Goal: Task Accomplishment & Management: Complete application form

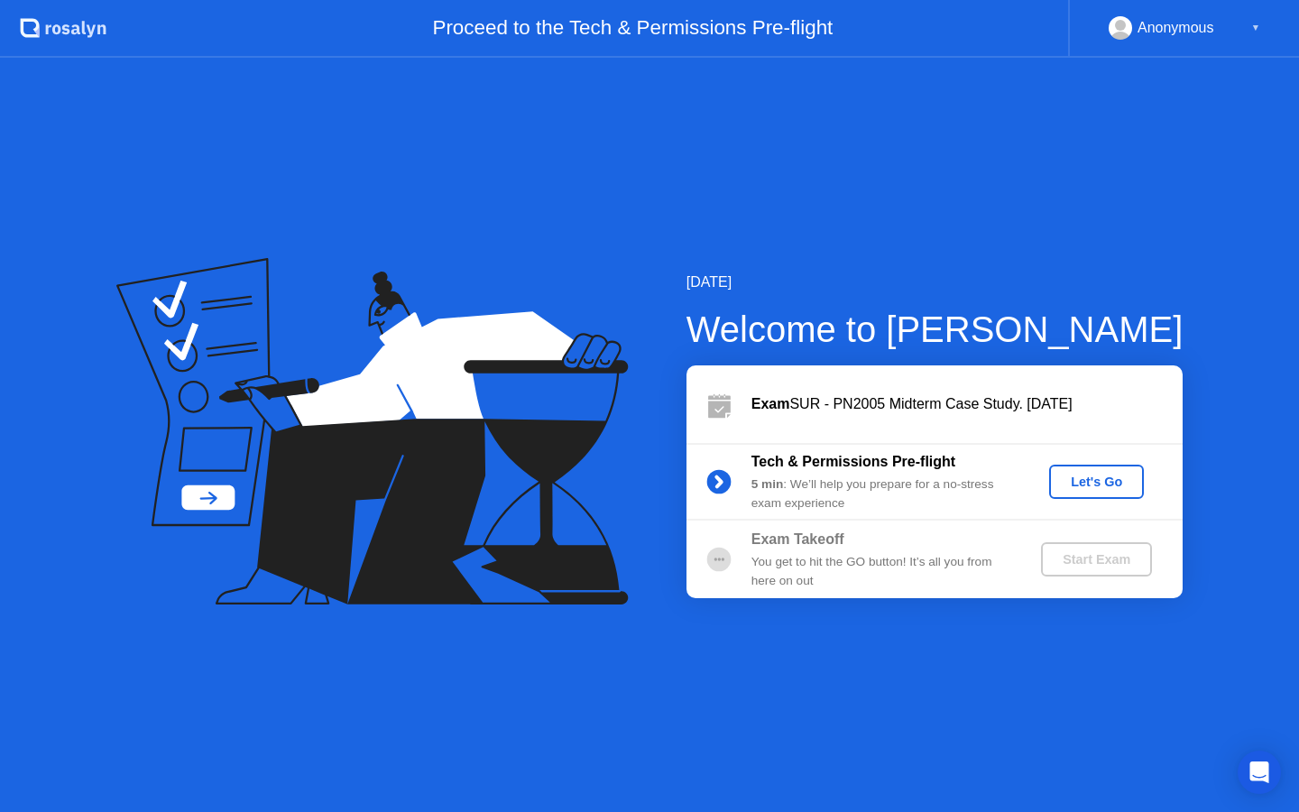
click at [1111, 484] on div "Let's Go" at bounding box center [1097, 482] width 80 height 14
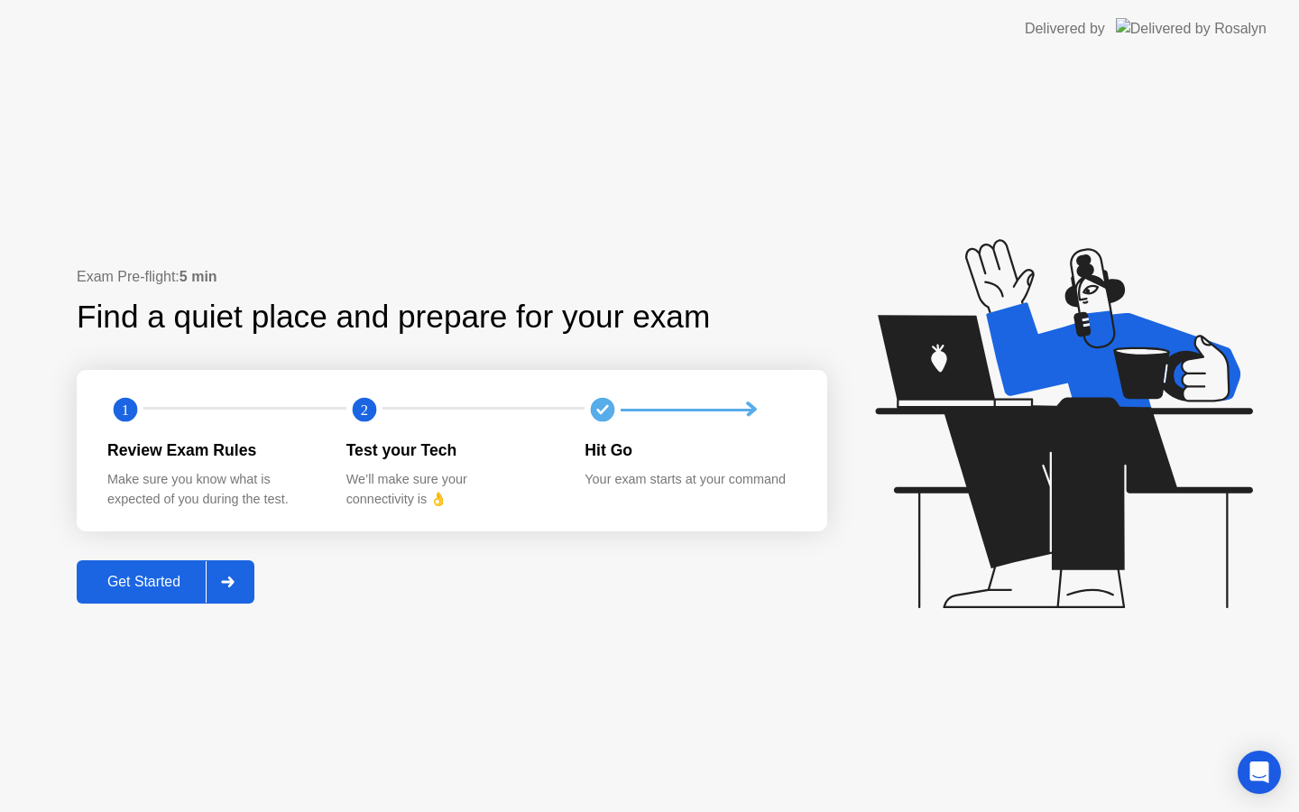
click at [158, 590] on div "Get Started" at bounding box center [144, 582] width 124 height 16
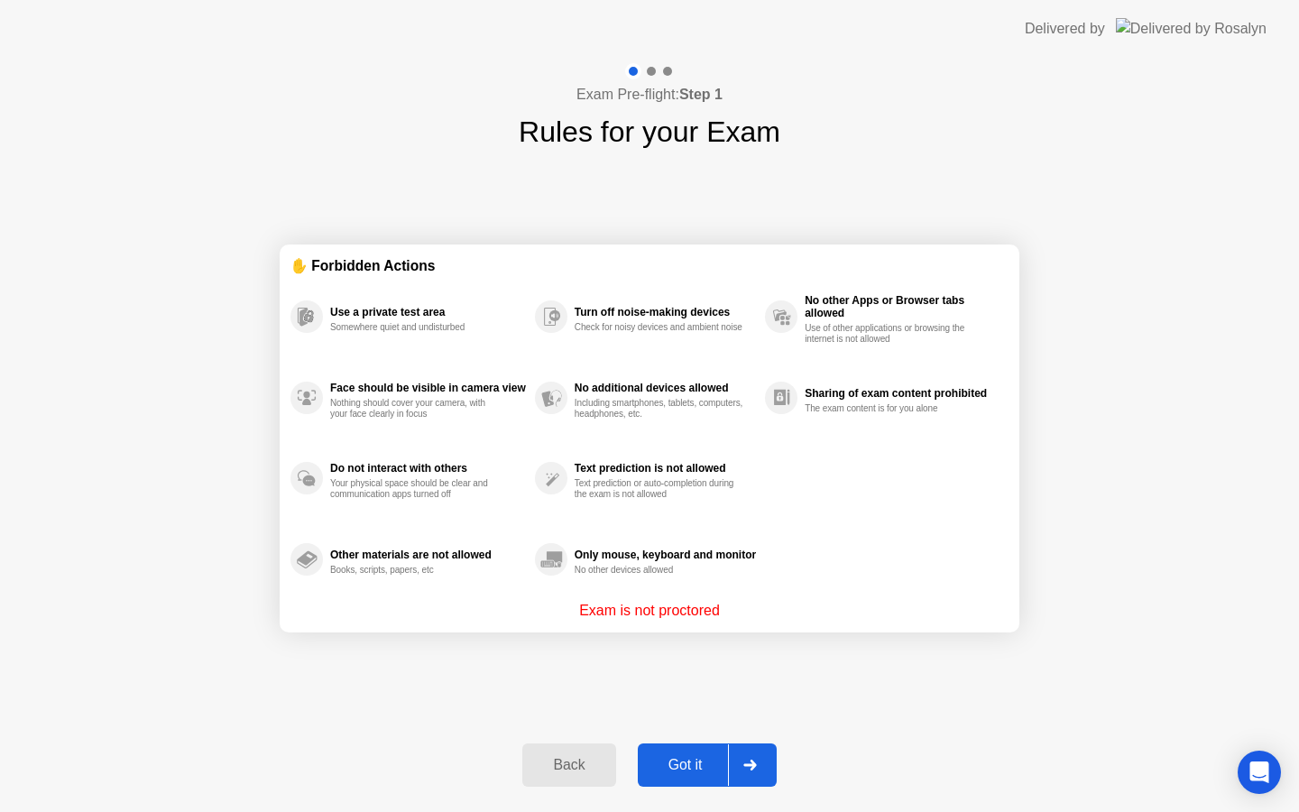
click at [696, 767] on div "Got it" at bounding box center [685, 765] width 85 height 16
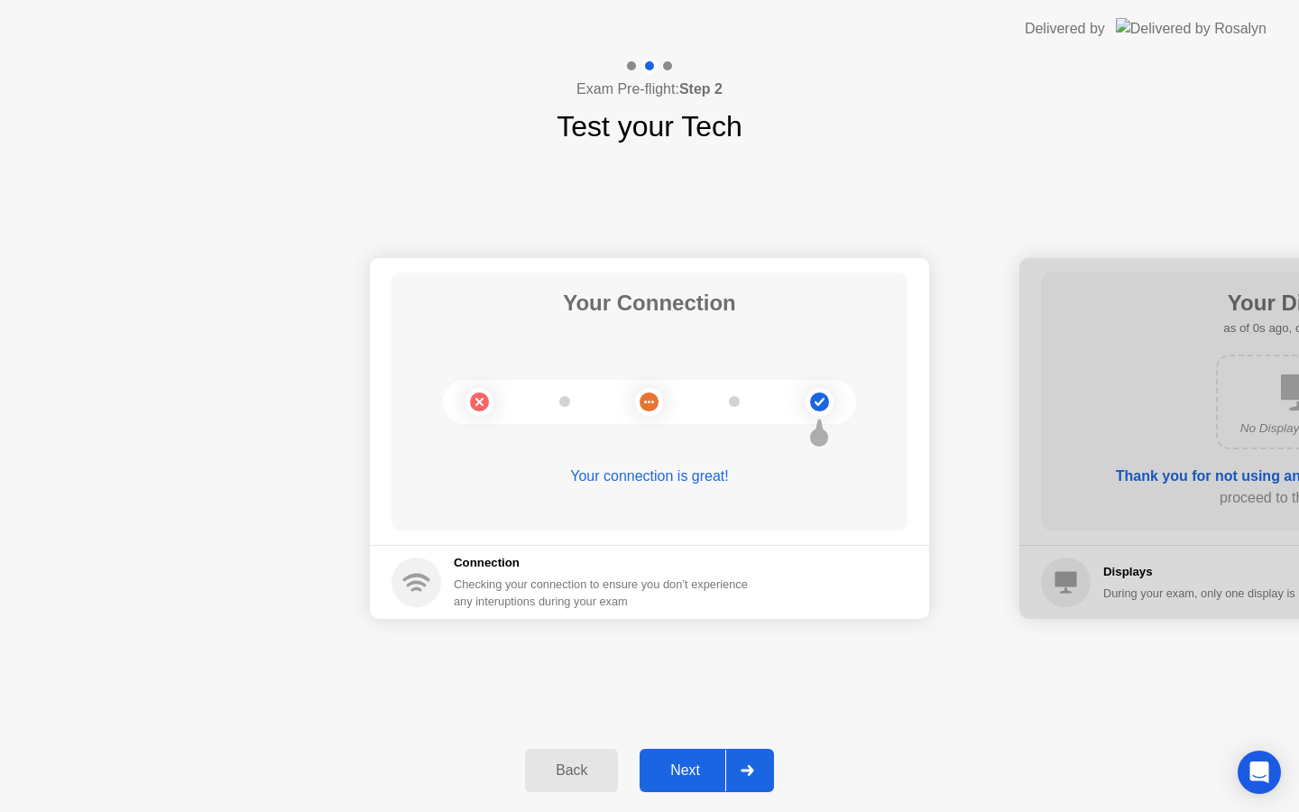
click at [696, 767] on div "Next" at bounding box center [685, 770] width 80 height 16
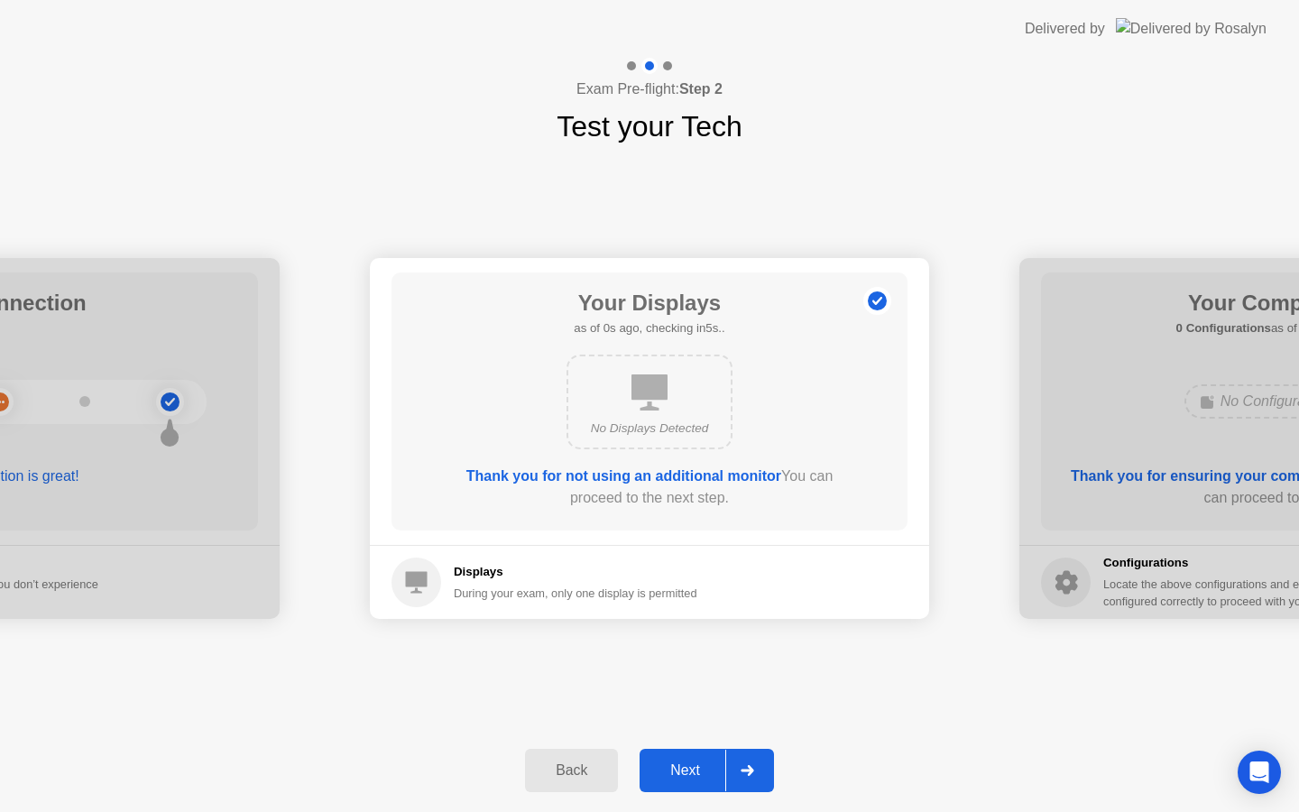
click at [696, 767] on div "Next" at bounding box center [685, 770] width 80 height 16
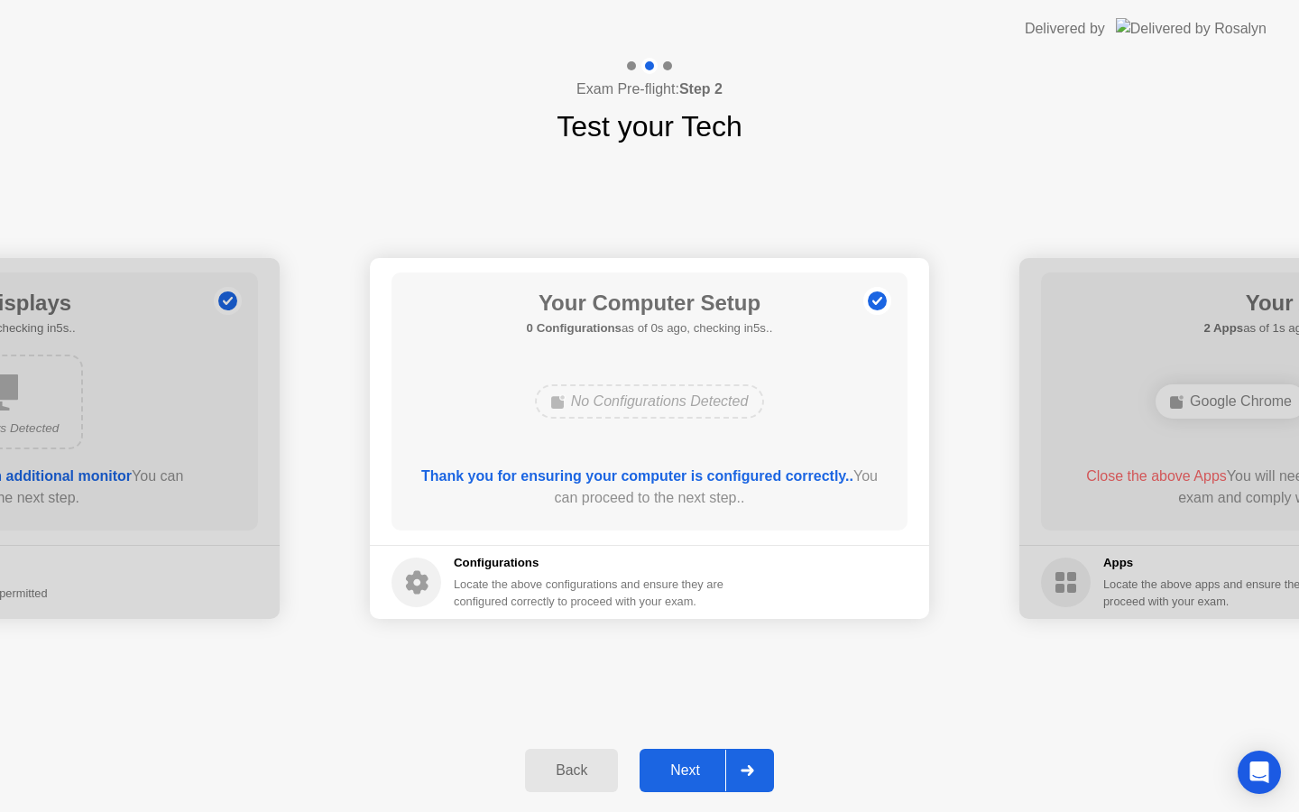
click at [696, 767] on div "Next" at bounding box center [685, 770] width 80 height 16
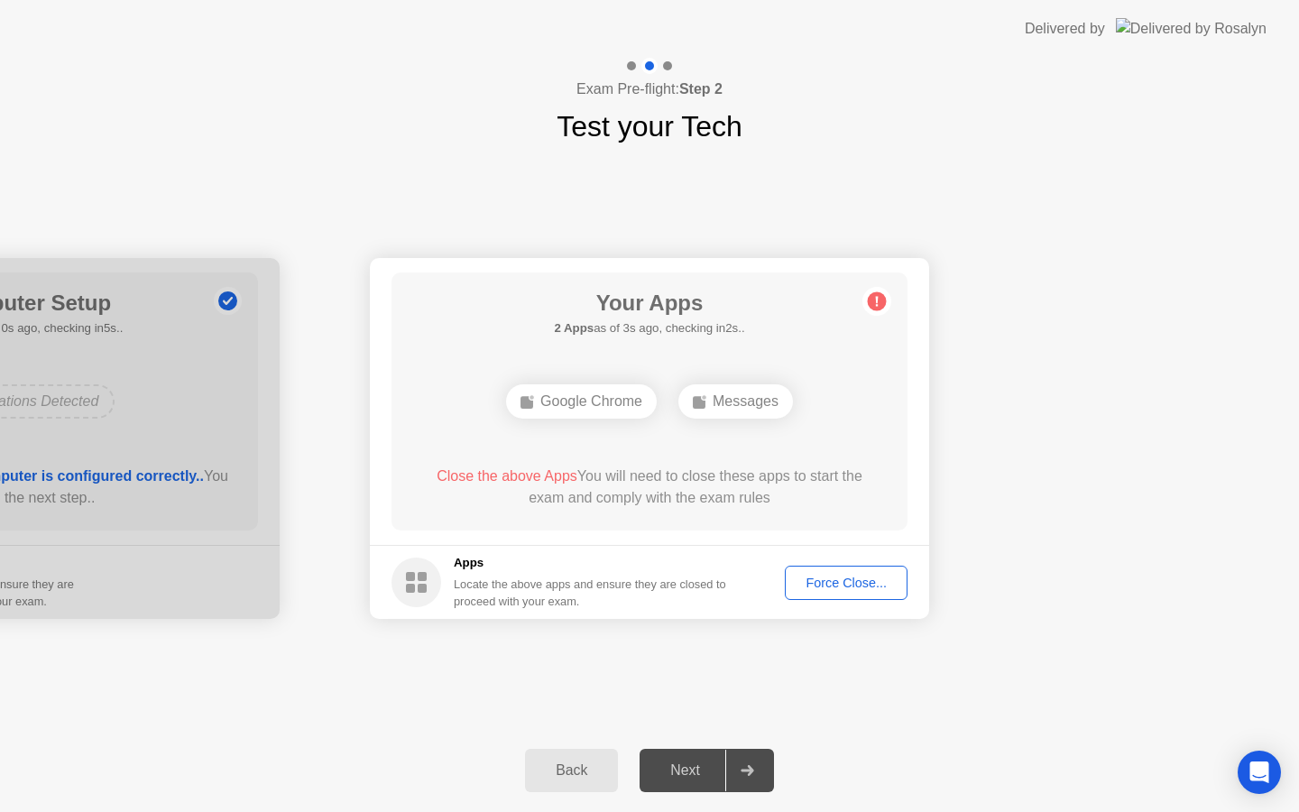
click at [878, 577] on div "Force Close..." at bounding box center [846, 583] width 110 height 14
click at [842, 576] on div "Force Close..." at bounding box center [846, 583] width 110 height 14
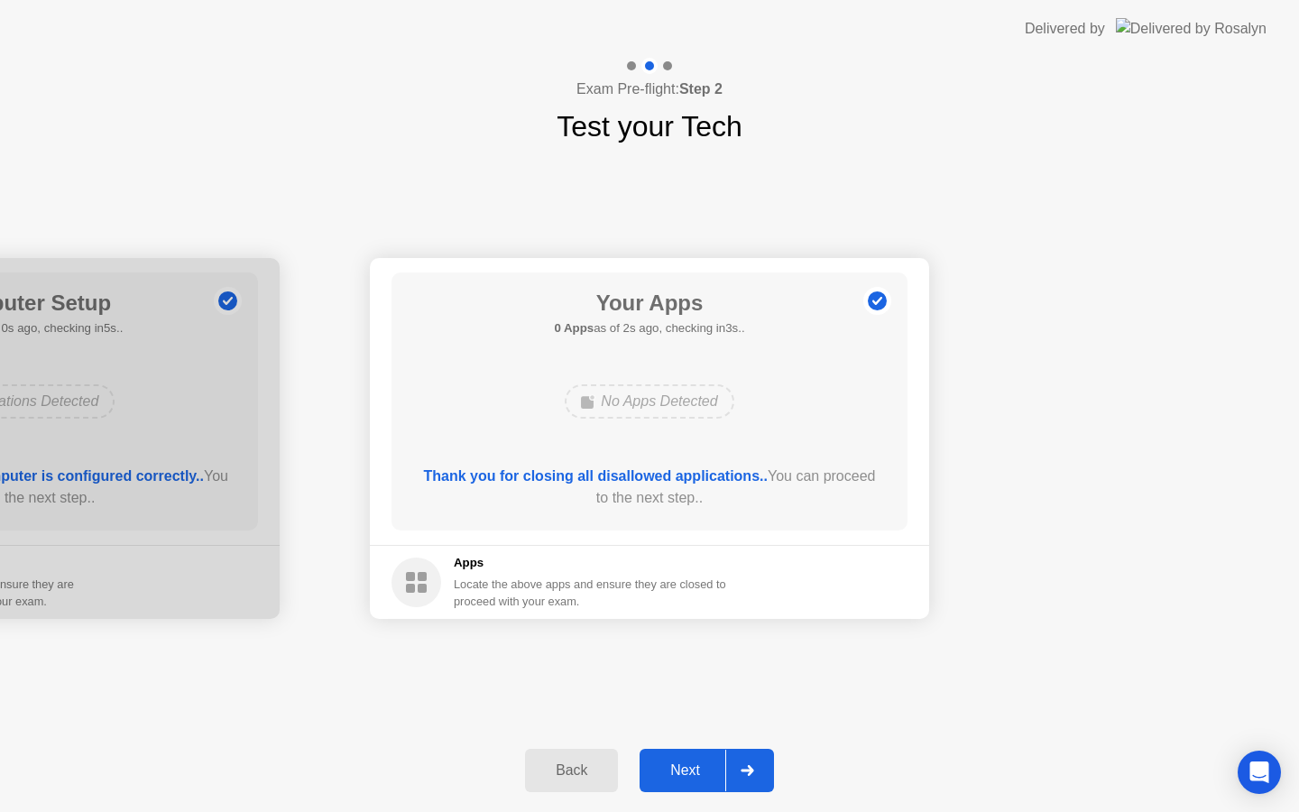
click at [700, 771] on div "Next" at bounding box center [685, 770] width 80 height 16
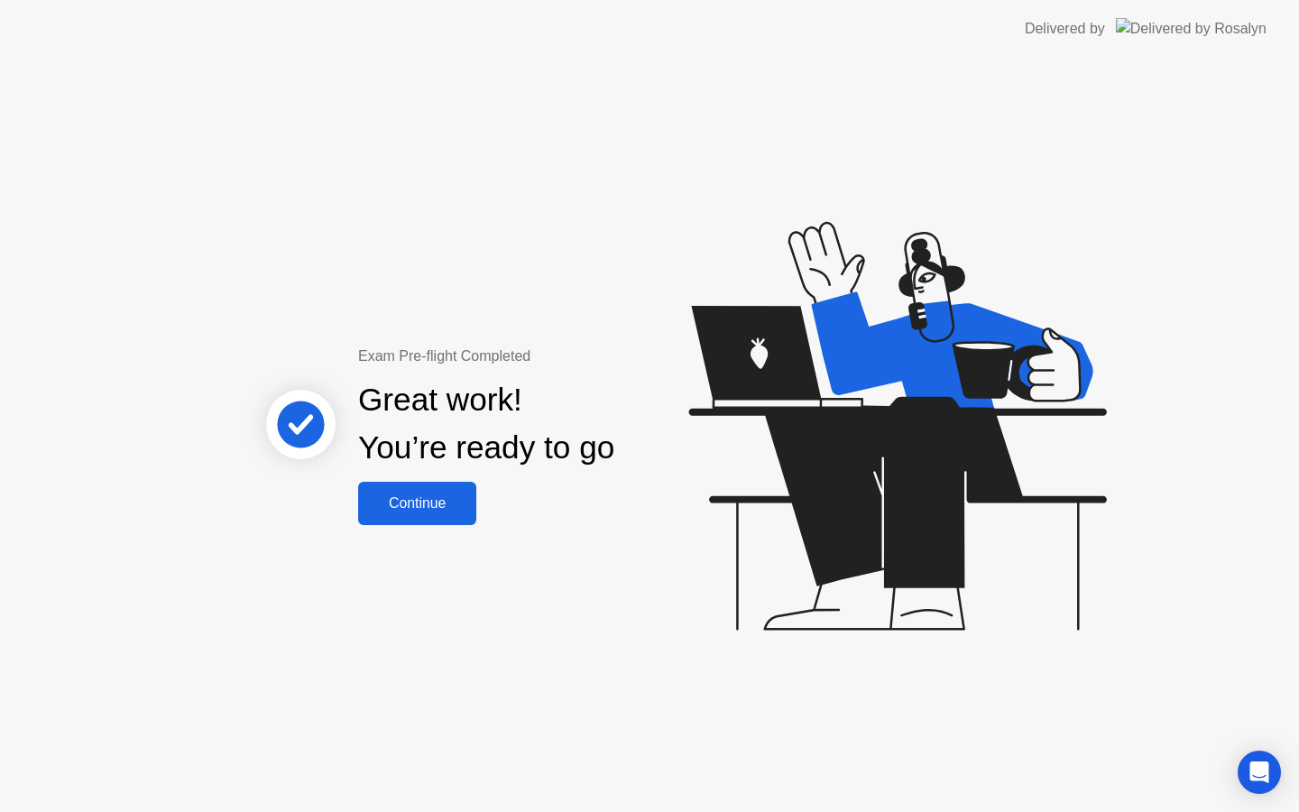
click at [438, 509] on div "Continue" at bounding box center [417, 503] width 107 height 16
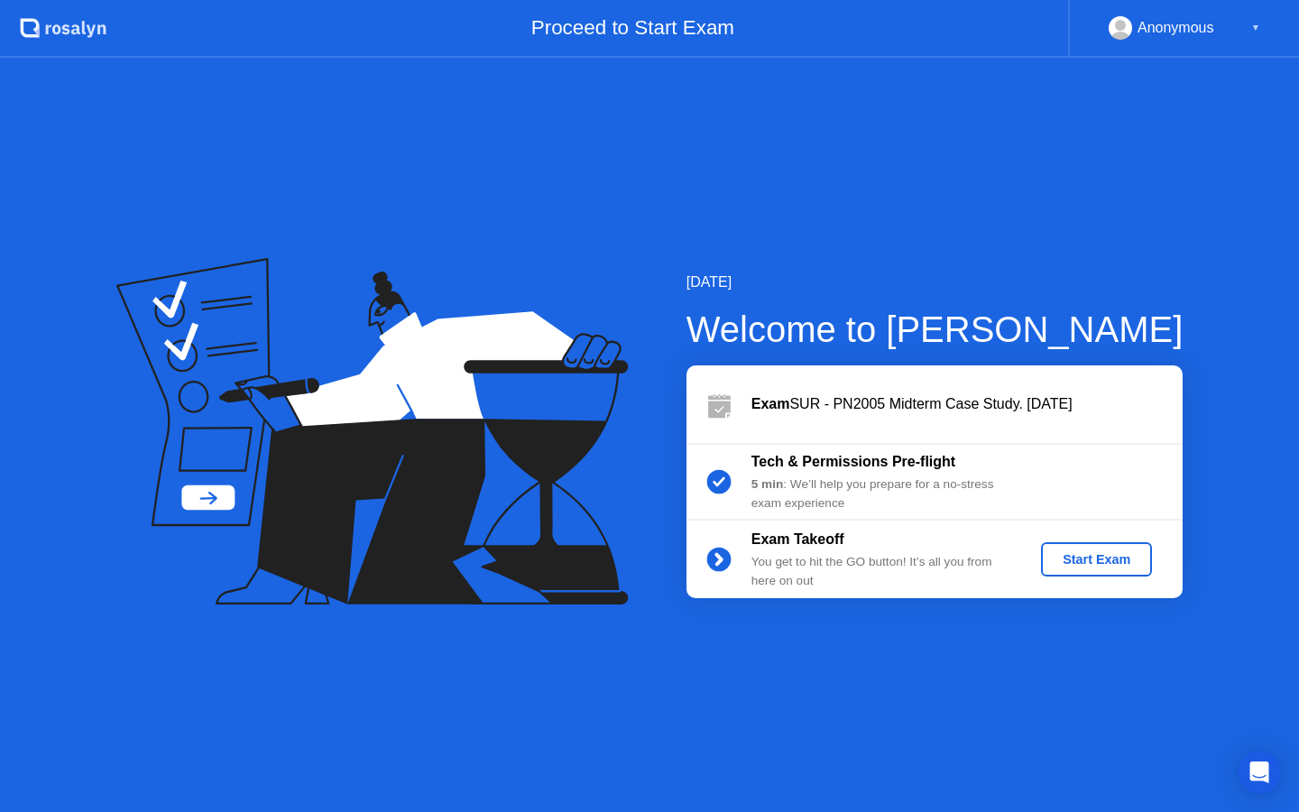
click at [1102, 554] on div "Start Exam" at bounding box center [1096, 559] width 97 height 14
